Goal: Task Accomplishment & Management: Use online tool/utility

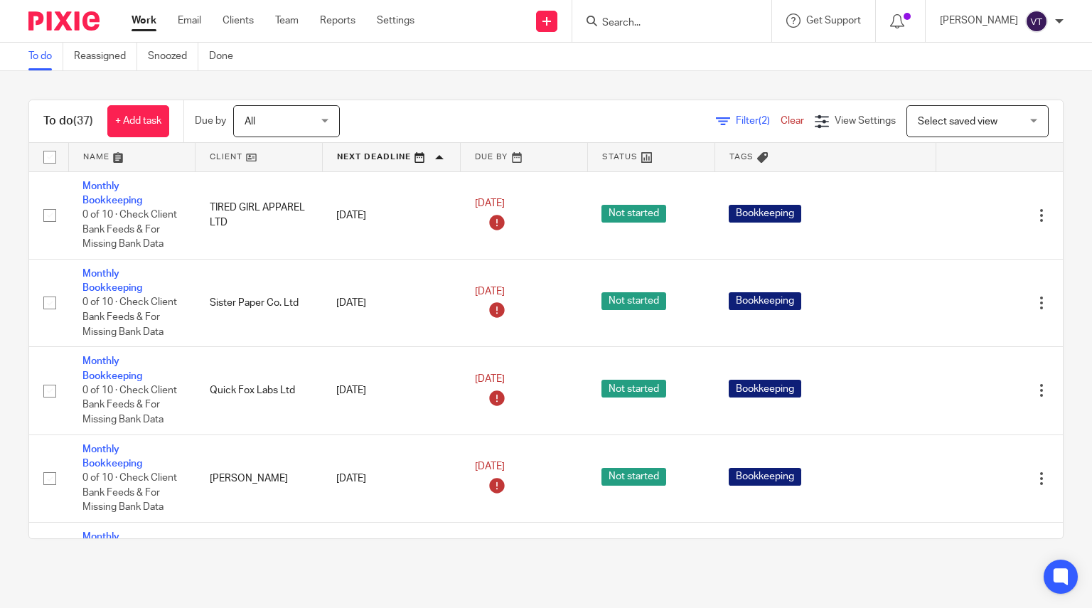
scroll to position [142, 0]
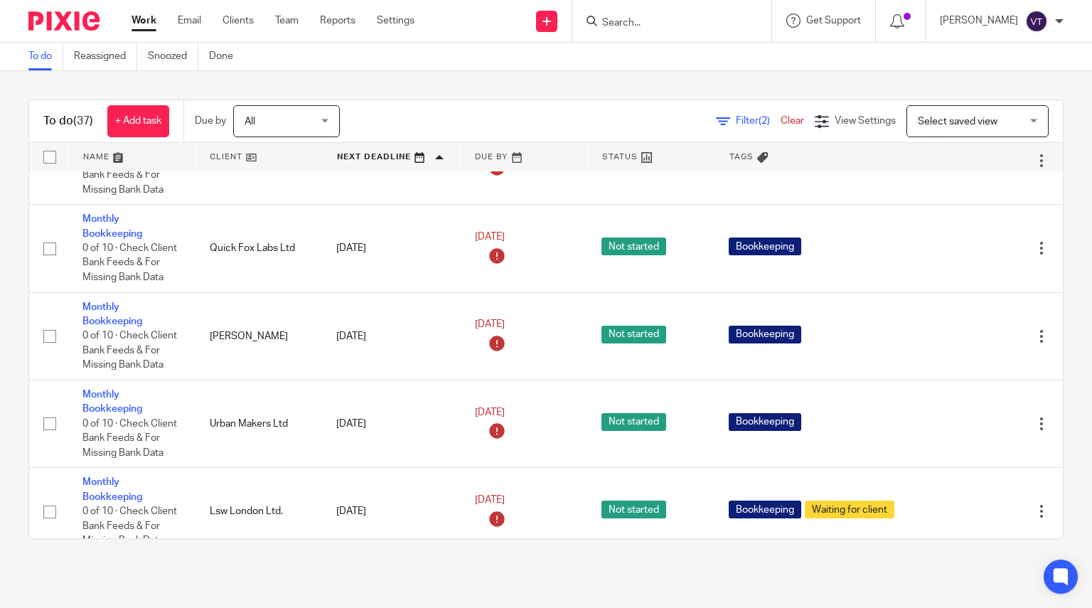
click at [633, 19] on input "Search" at bounding box center [665, 23] width 128 height 13
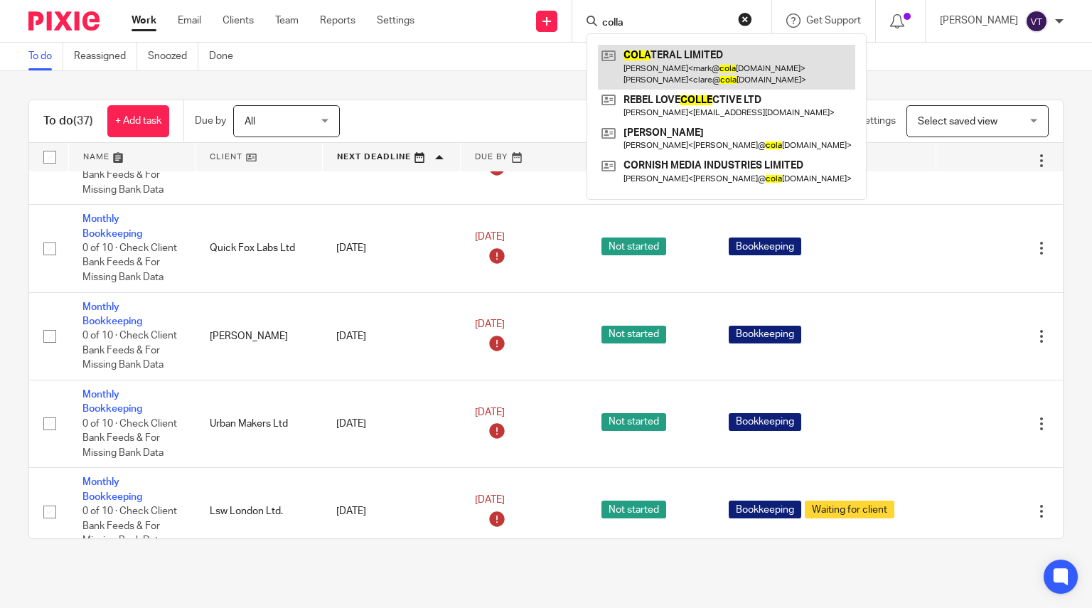
type input "colla"
click at [709, 65] on link at bounding box center [726, 67] width 257 height 44
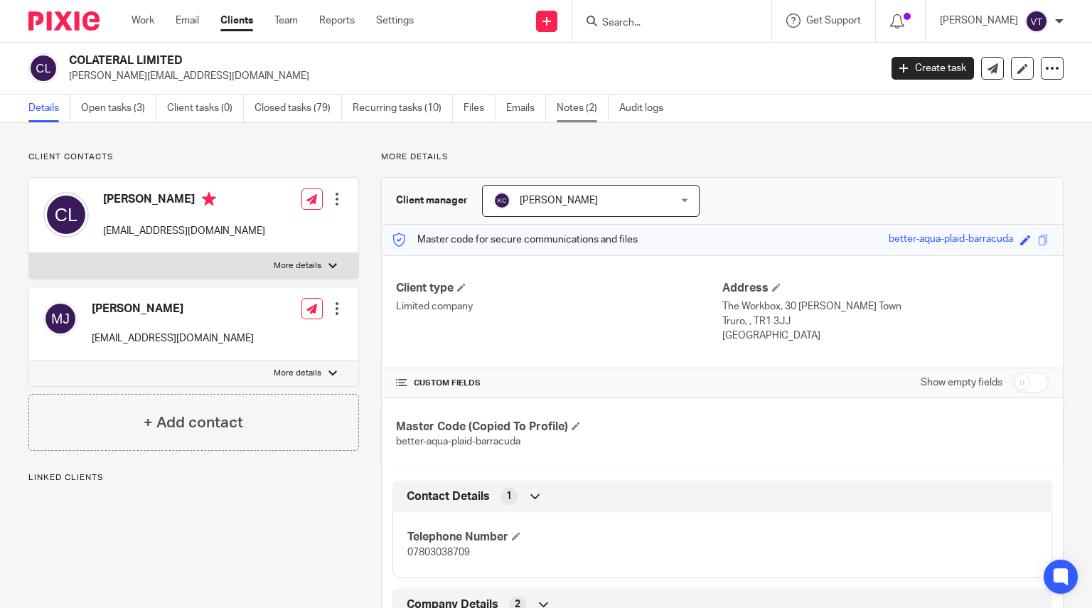
click at [562, 110] on link "Notes (2)" at bounding box center [583, 109] width 52 height 28
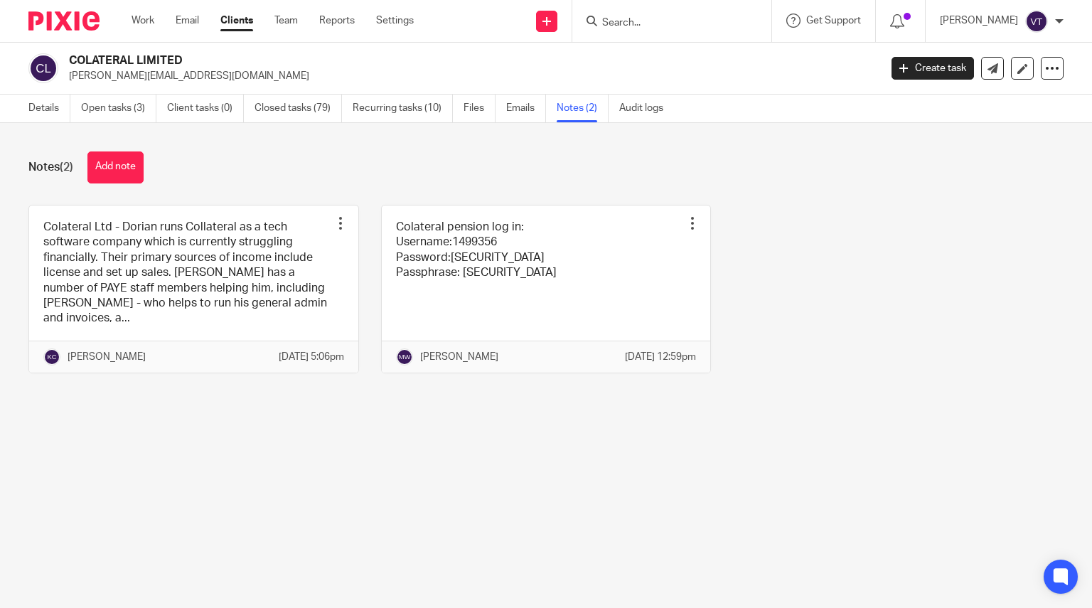
drag, startPoint x: 109, startPoint y: 159, endPoint x: 117, endPoint y: 176, distance: 18.8
click at [109, 159] on button "Add note" at bounding box center [115, 167] width 56 height 32
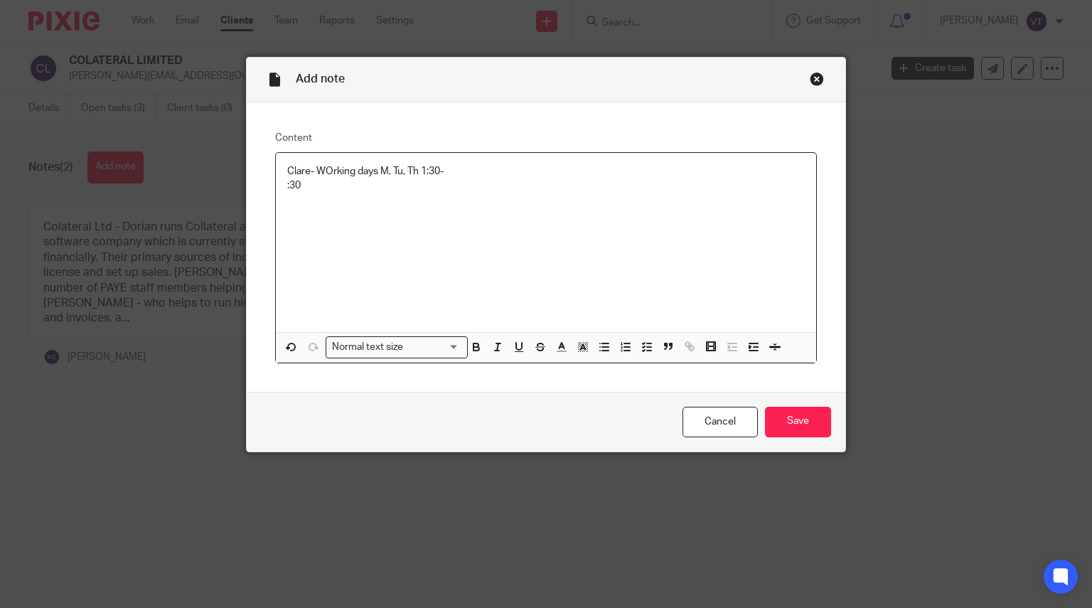
click at [277, 184] on div "Clare- WOrking days M, Tu, Th 1:30- :30" at bounding box center [546, 242] width 541 height 179
click at [488, 169] on p "Clare- WOrking days M, Tu, Th 1:30-3:30" at bounding box center [546, 171] width 518 height 14
click at [327, 172] on p "Clare- WOrking days M, Tu, Th 1:30-3:30 & Friday 9:30-1:30" at bounding box center [546, 171] width 518 height 14
click at [804, 424] on input "Save" at bounding box center [798, 422] width 66 height 31
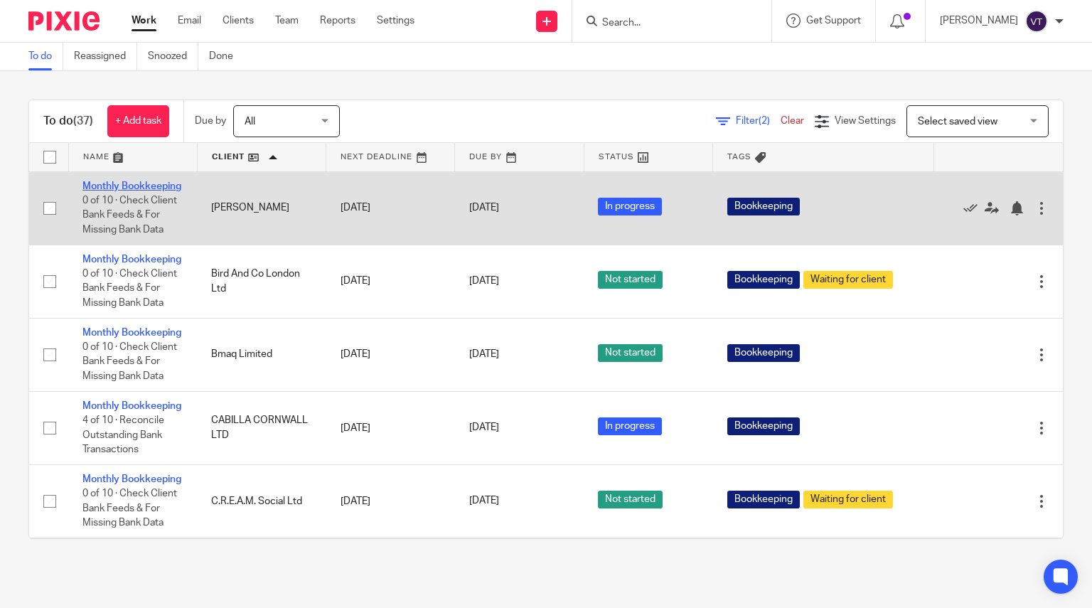
click at [95, 191] on link "Monthly Bookkeeping" at bounding box center [131, 186] width 99 height 10
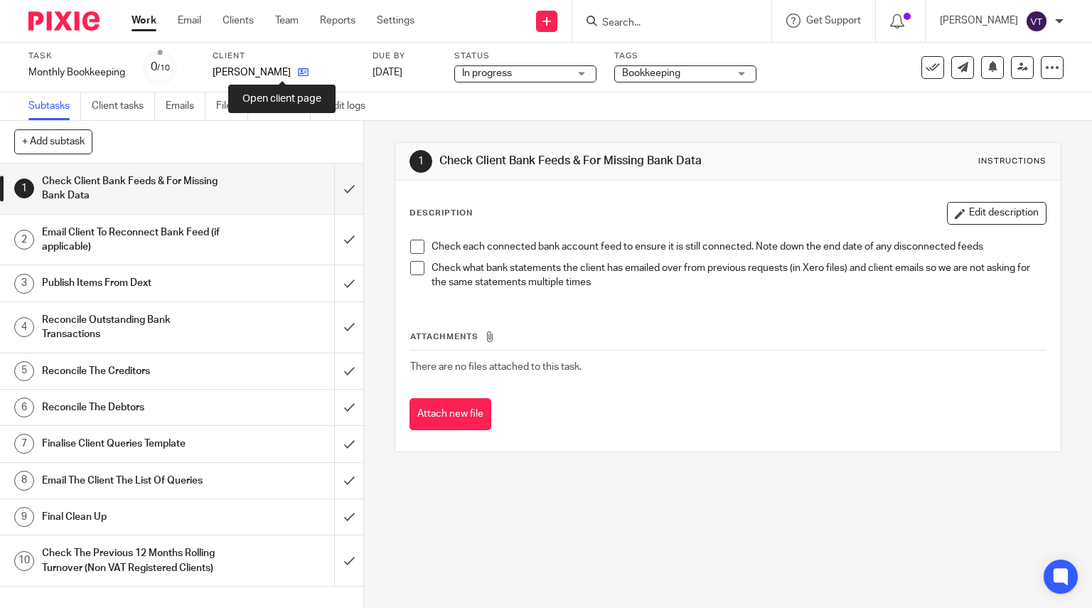
click at [298, 72] on icon at bounding box center [303, 72] width 11 height 11
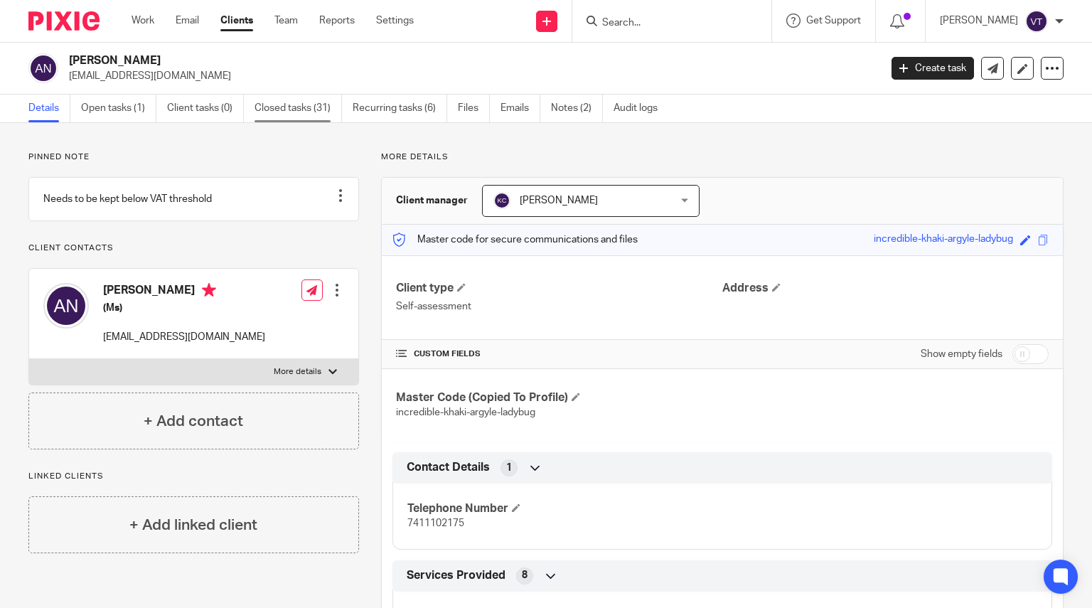
click at [306, 102] on link "Closed tasks (31)" at bounding box center [297, 109] width 87 height 28
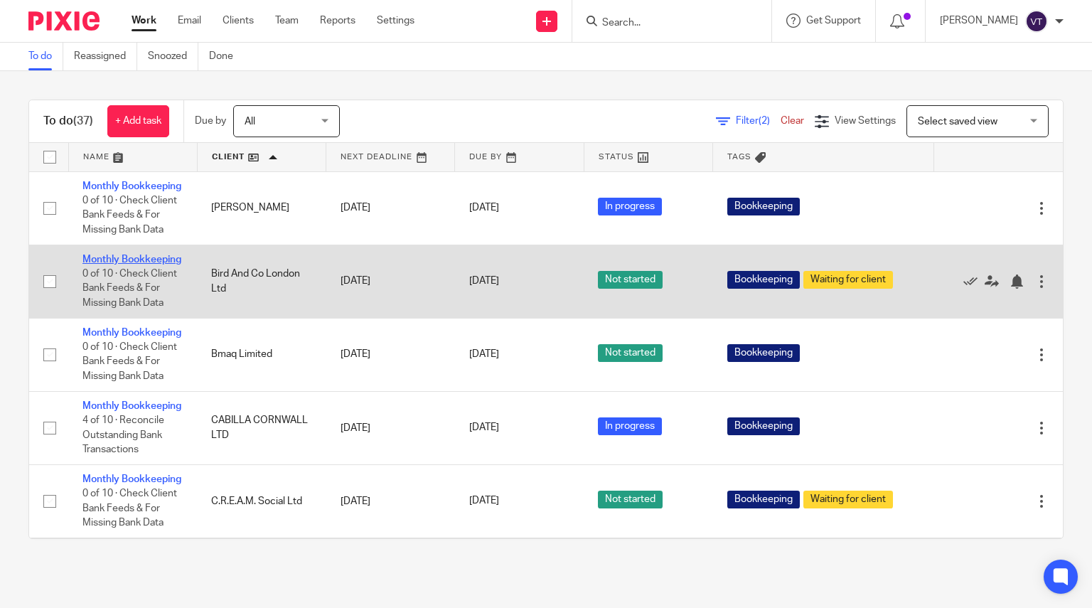
click at [109, 264] on link "Monthly Bookkeeping" at bounding box center [131, 259] width 99 height 10
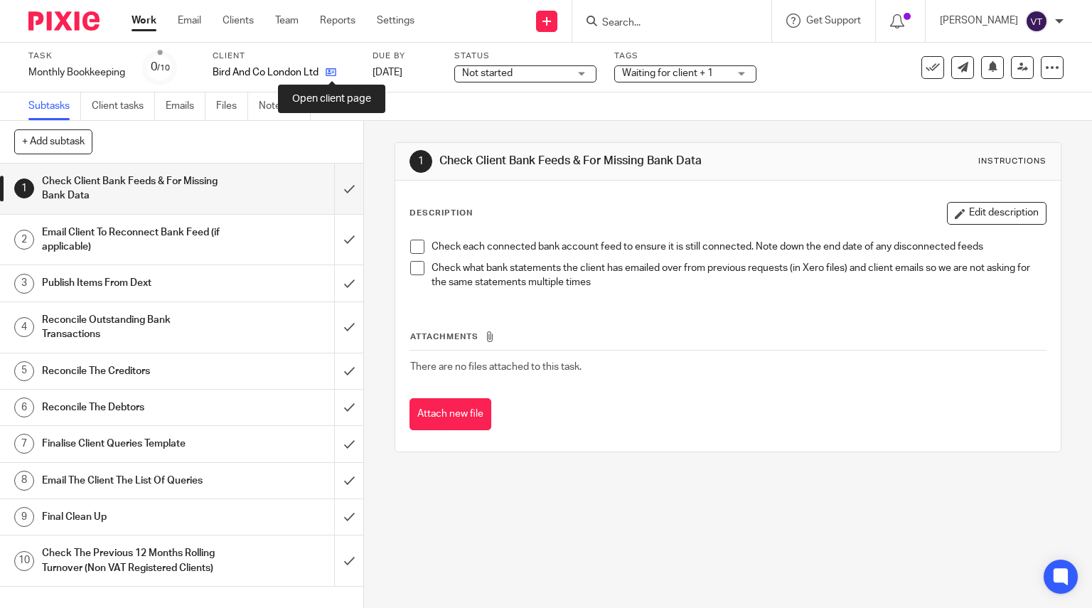
click at [328, 72] on icon at bounding box center [331, 72] width 11 height 11
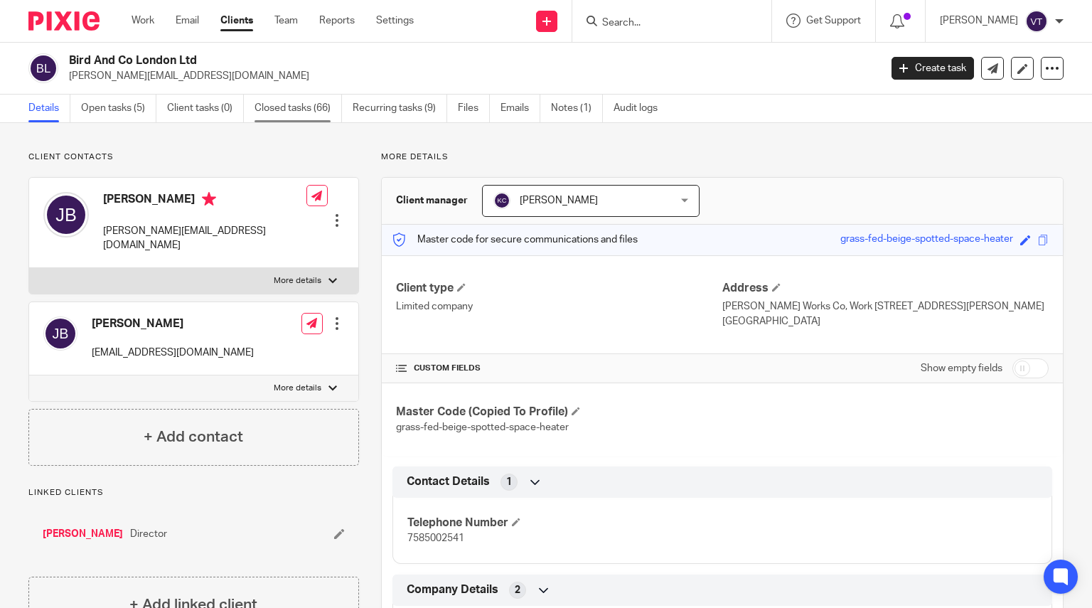
click at [281, 100] on link "Closed tasks (66)" at bounding box center [297, 109] width 87 height 28
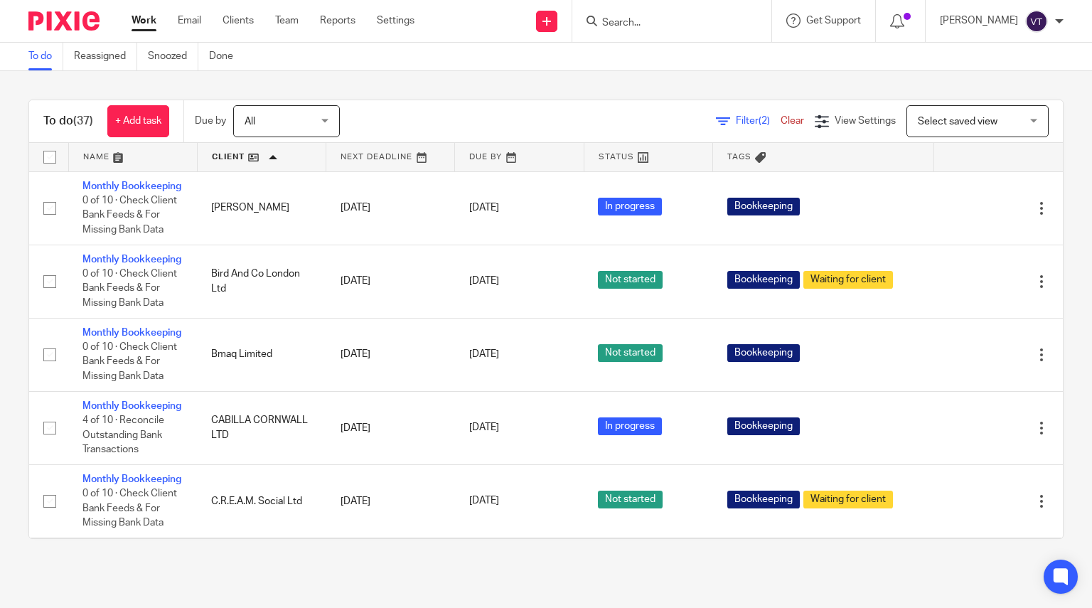
click at [119, 153] on link at bounding box center [133, 157] width 128 height 28
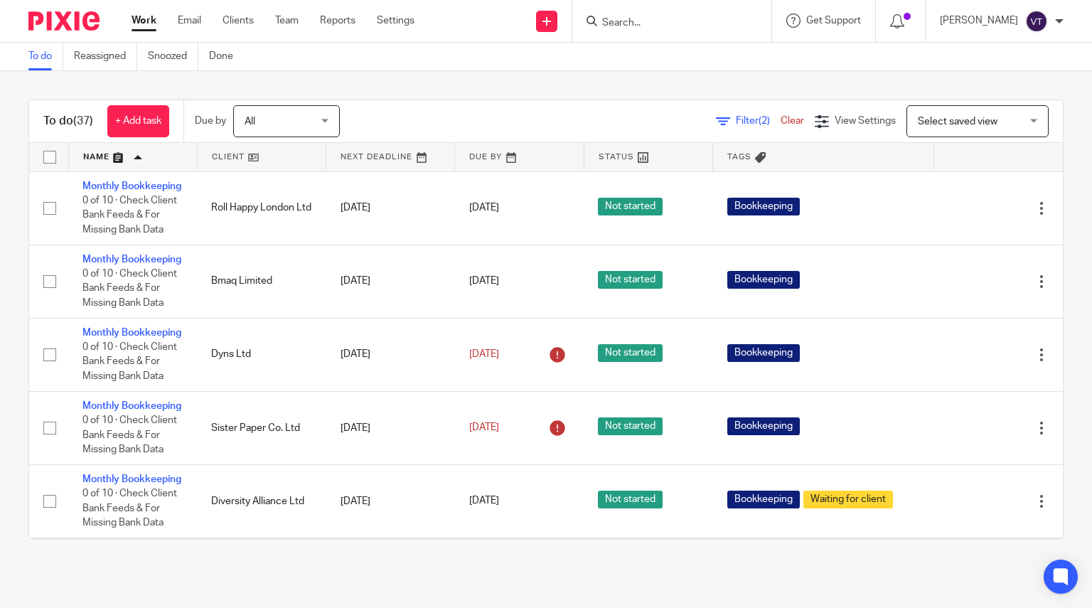
click at [242, 158] on link at bounding box center [262, 157] width 128 height 28
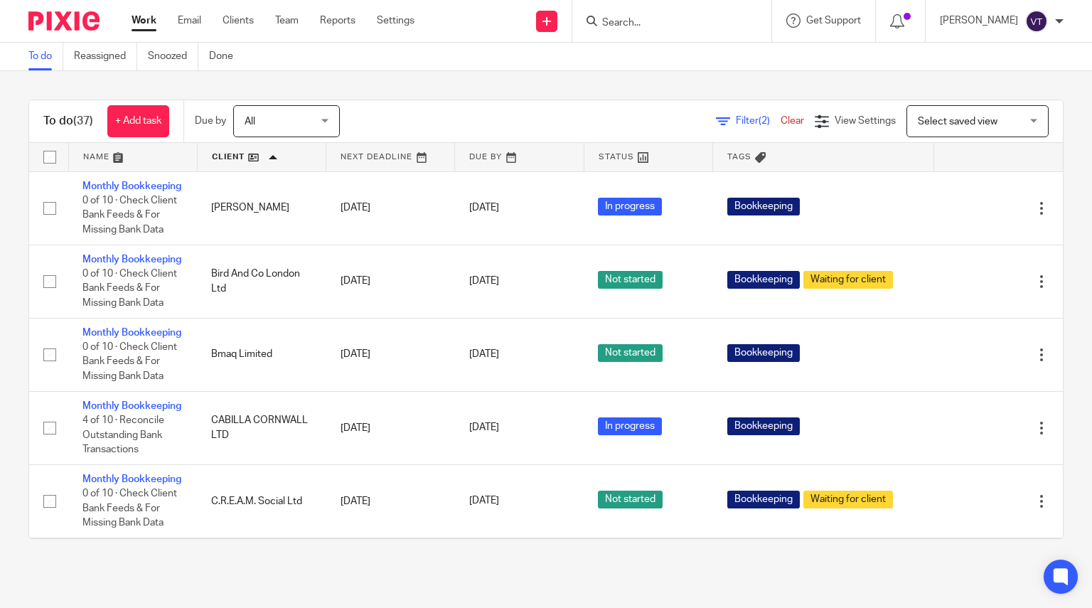
click at [240, 156] on link at bounding box center [262, 157] width 128 height 28
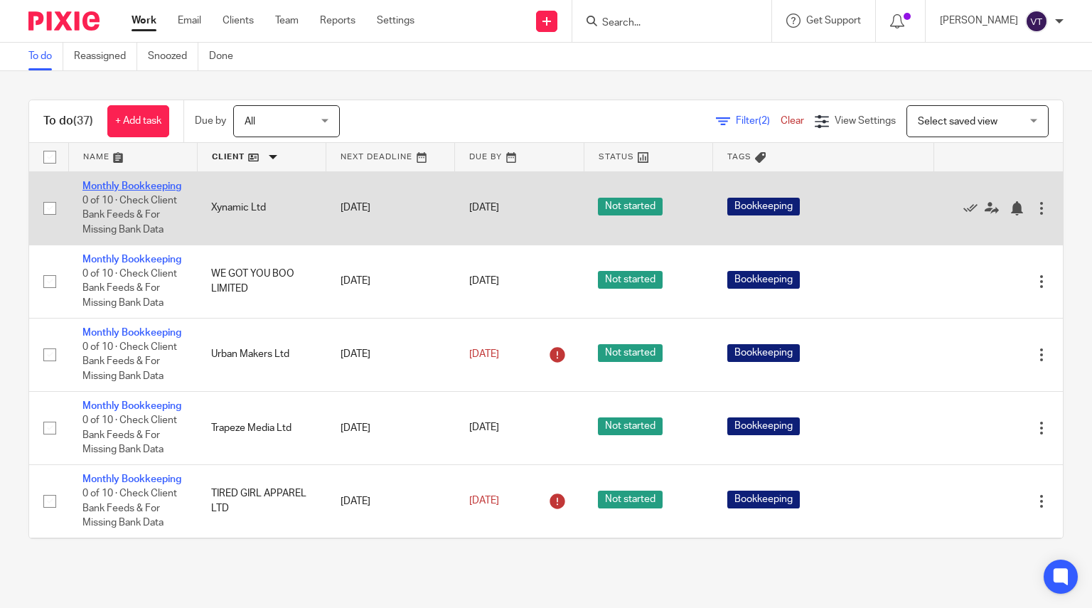
click at [114, 191] on link "Monthly Bookkeeping" at bounding box center [131, 186] width 99 height 10
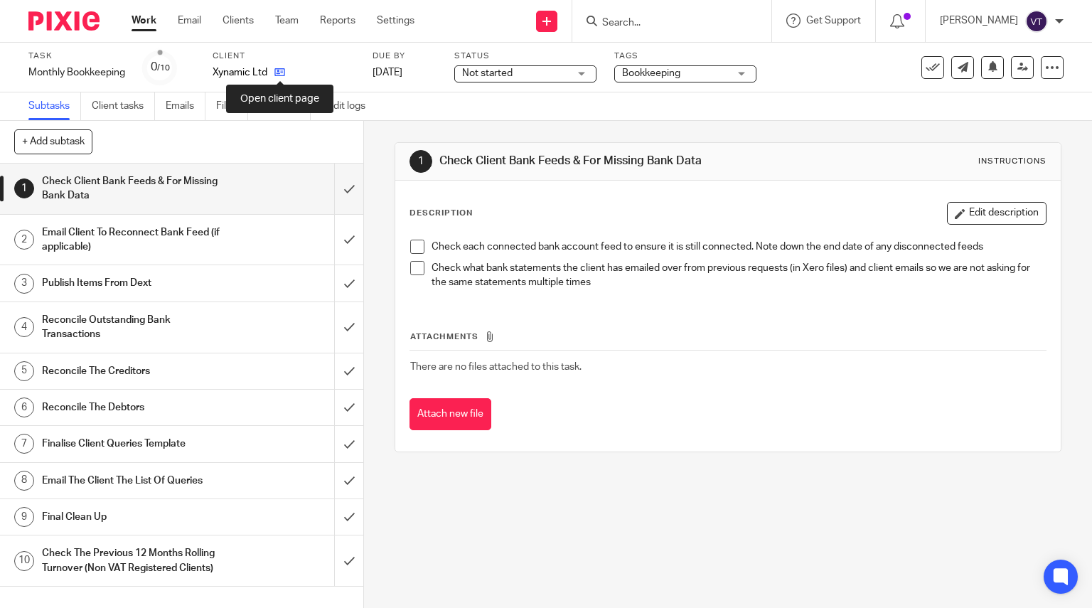
click at [280, 74] on icon at bounding box center [279, 72] width 11 height 11
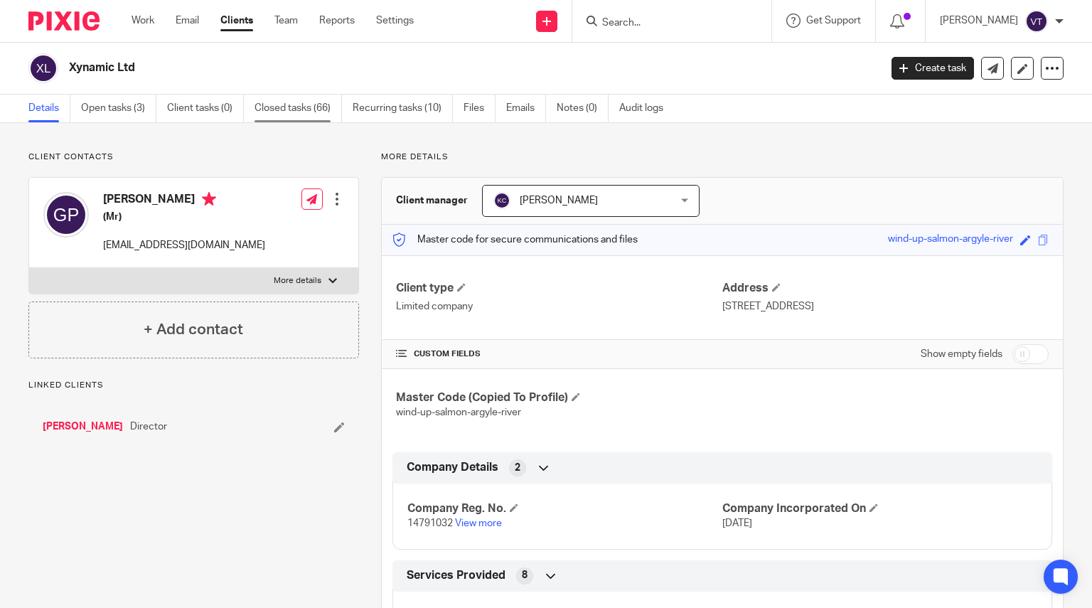
click at [301, 109] on link "Closed tasks (66)" at bounding box center [297, 109] width 87 height 28
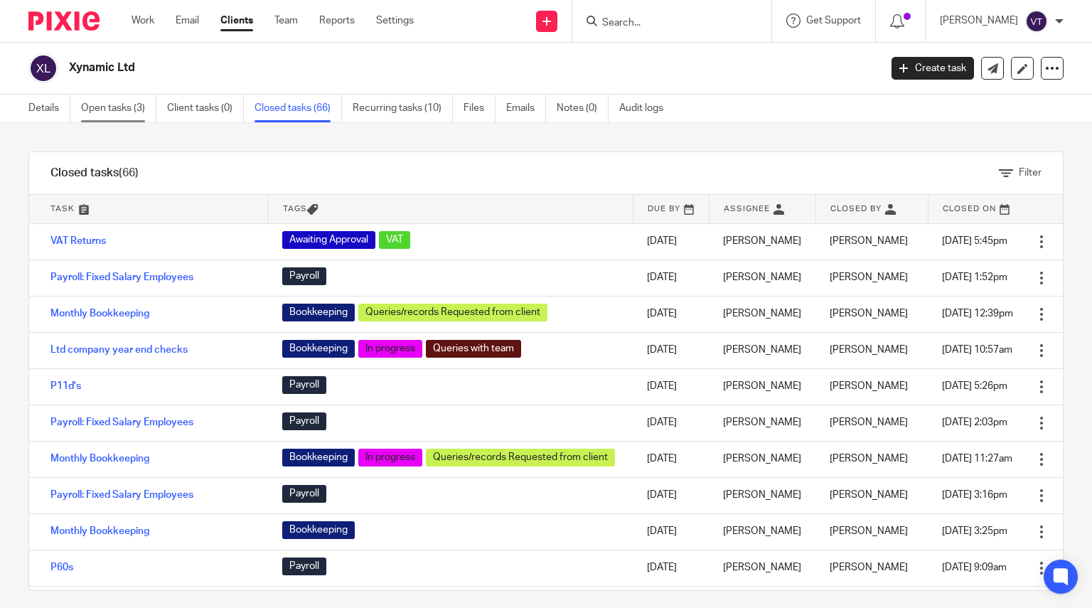
click at [124, 114] on link "Open tasks (3)" at bounding box center [118, 109] width 75 height 28
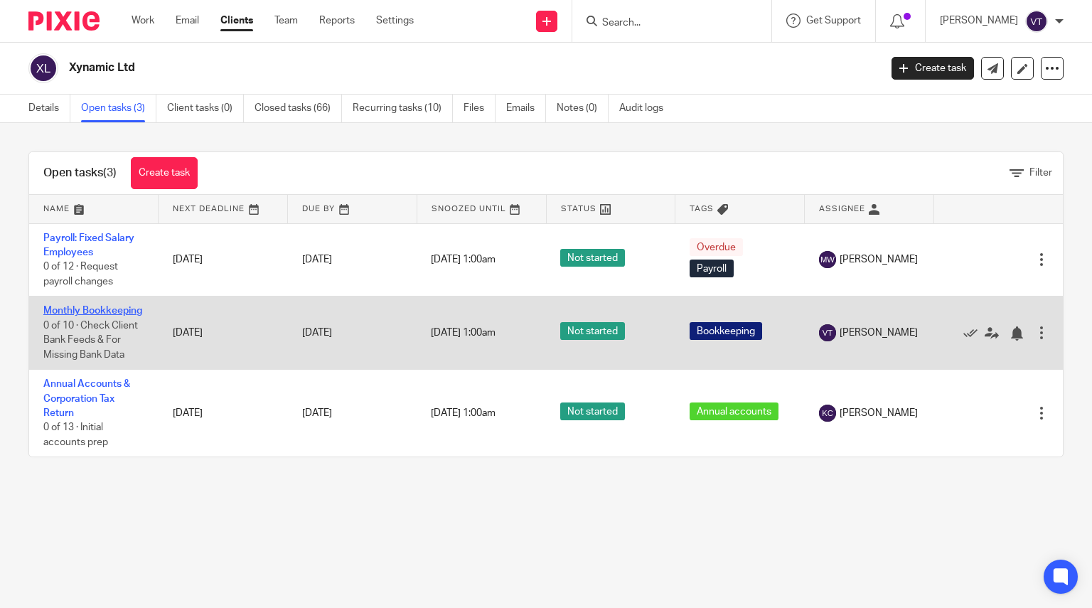
click at [70, 316] on link "Monthly Bookkeeping" at bounding box center [92, 311] width 99 height 10
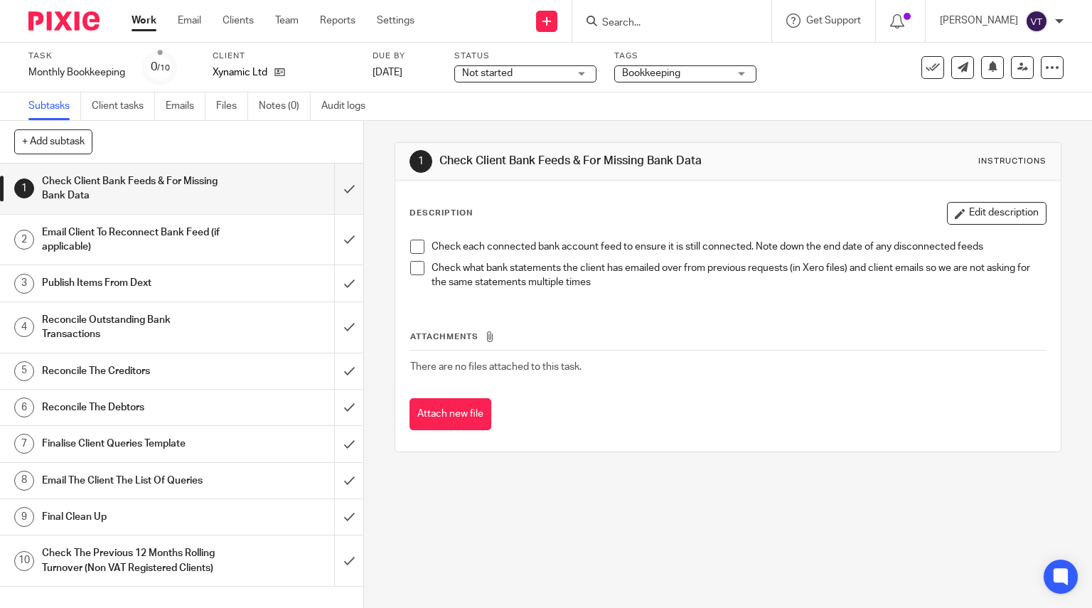
click at [563, 85] on div "Task Monthly Bookkeeping Save Monthly Bookkeeping 0 /10 Client Xynamic Ltd Due …" at bounding box center [546, 68] width 1092 height 50
click at [550, 70] on span "Not started" at bounding box center [515, 73] width 107 height 15
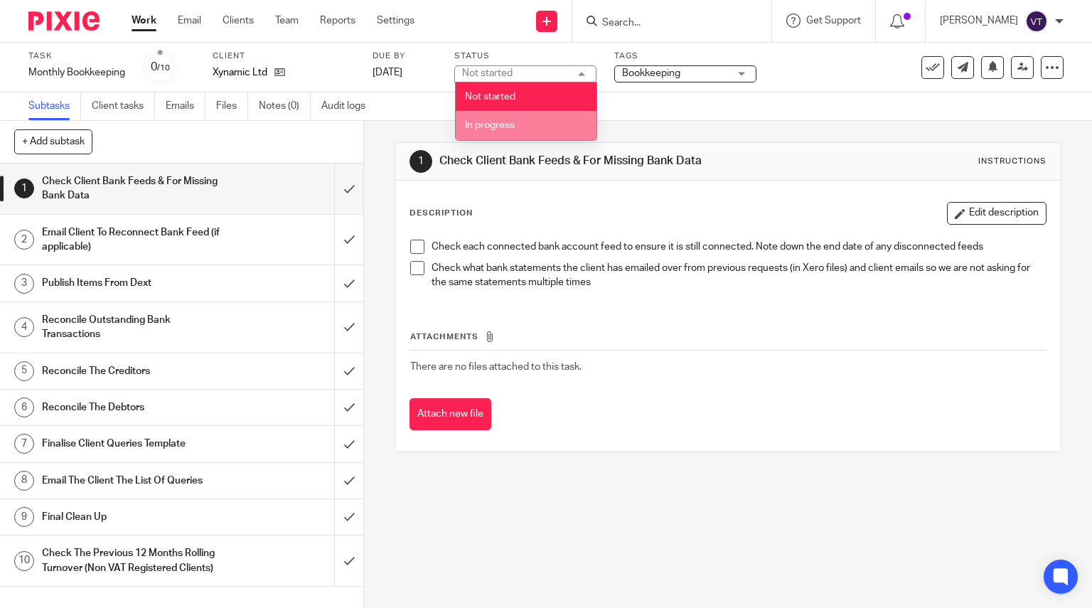
click at [538, 129] on li "In progress" at bounding box center [526, 125] width 141 height 29
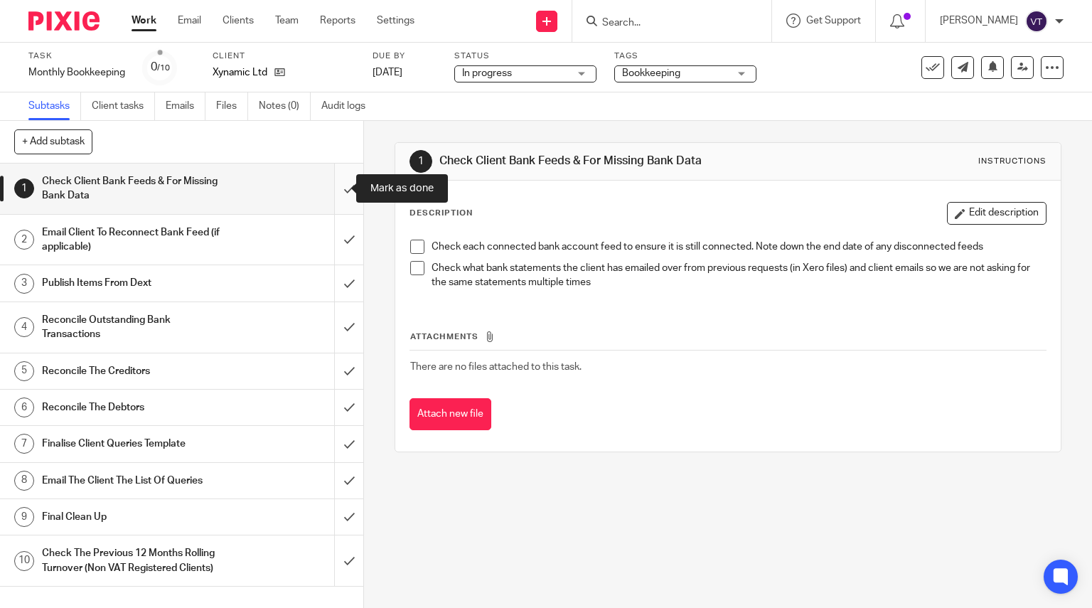
click at [333, 191] on input "submit" at bounding box center [181, 188] width 363 height 50
